Goal: Transaction & Acquisition: Purchase product/service

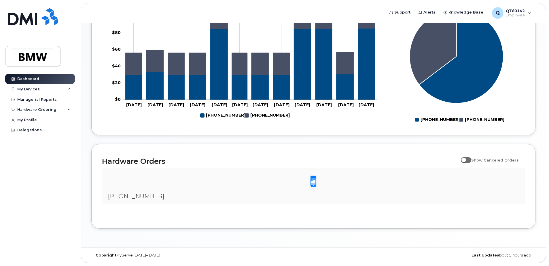
scroll to position [260, 0]
click at [32, 88] on div "My Devices" at bounding box center [28, 89] width 22 height 5
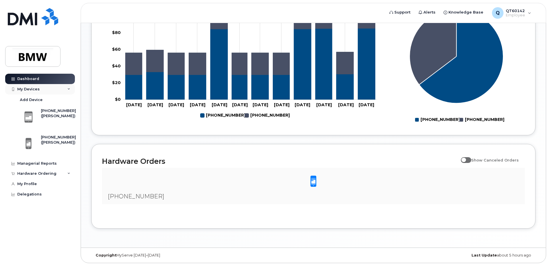
click at [32, 88] on div "My Devices" at bounding box center [28, 89] width 22 height 5
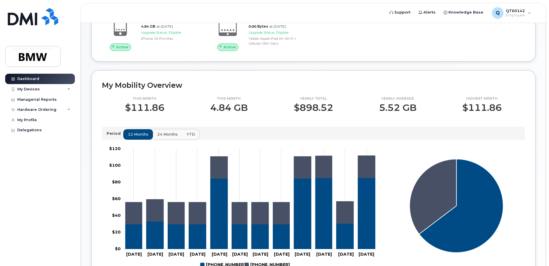
scroll to position [0, 0]
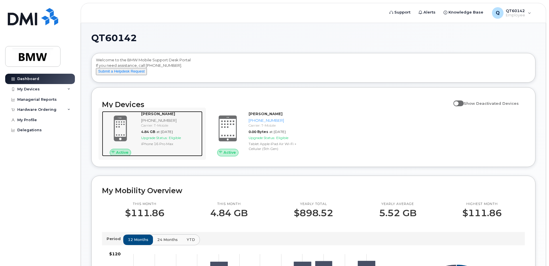
click at [130, 134] on span at bounding box center [121, 128] width 28 height 29
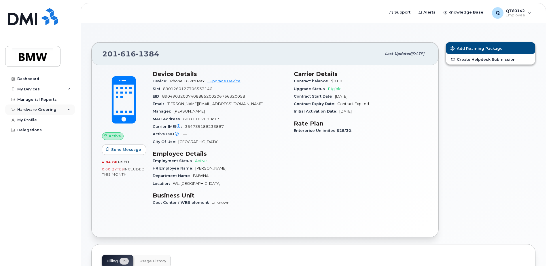
click at [66, 111] on div "Hardware Ordering" at bounding box center [40, 110] width 70 height 10
click at [29, 131] on div "New Order" at bounding box center [31, 131] width 22 height 5
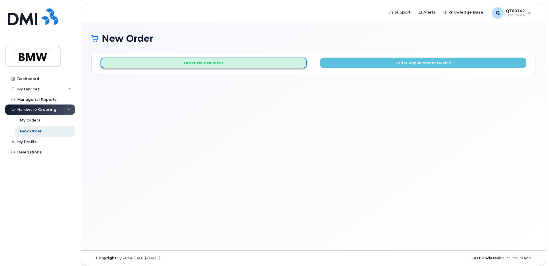
click at [238, 65] on button "Order New Number" at bounding box center [203, 63] width 206 height 11
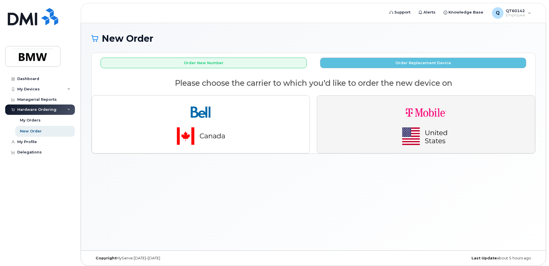
click at [383, 125] on button "button" at bounding box center [426, 124] width 218 height 58
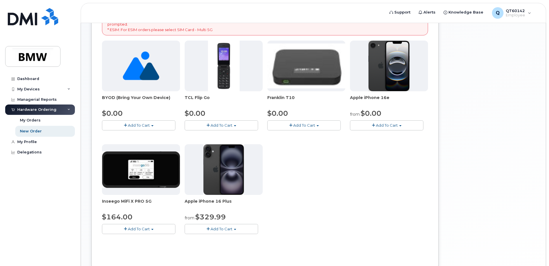
scroll to position [86, 0]
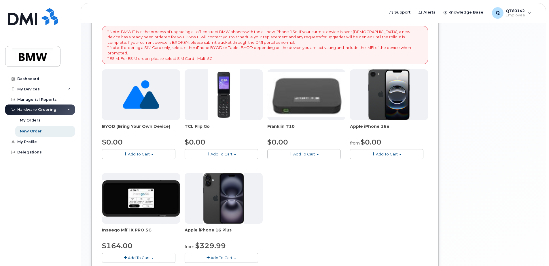
click at [378, 153] on span "Add To Cart" at bounding box center [387, 154] width 22 height 5
click at [384, 165] on link "$0.00 - 30 Month Activation (128GB)" at bounding box center [392, 164] width 83 height 7
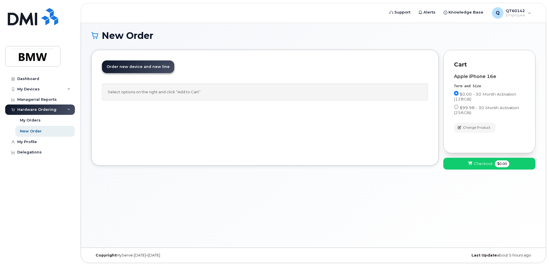
click at [131, 64] on link "Order new device and new line Order new device for existing or suspended line O…" at bounding box center [138, 66] width 72 height 13
click at [153, 92] on div "Select options on the right and click “Add to Cart”" at bounding box center [265, 91] width 326 height 17
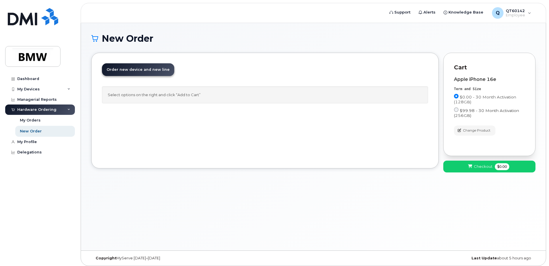
click at [454, 109] on input "$99.98 - 30 Month Activation (256GB)" at bounding box center [456, 109] width 5 height 5
radio input "true"
click at [457, 95] on input "$0.00 - 30 Month Activation (128GB)" at bounding box center [456, 96] width 5 height 5
radio input "true"
click at [500, 165] on span "$0.00" at bounding box center [502, 166] width 14 height 7
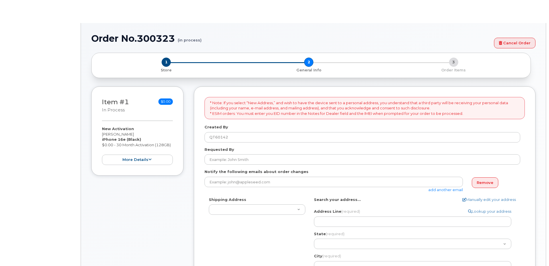
select select
